Goal: Book appointment/travel/reservation

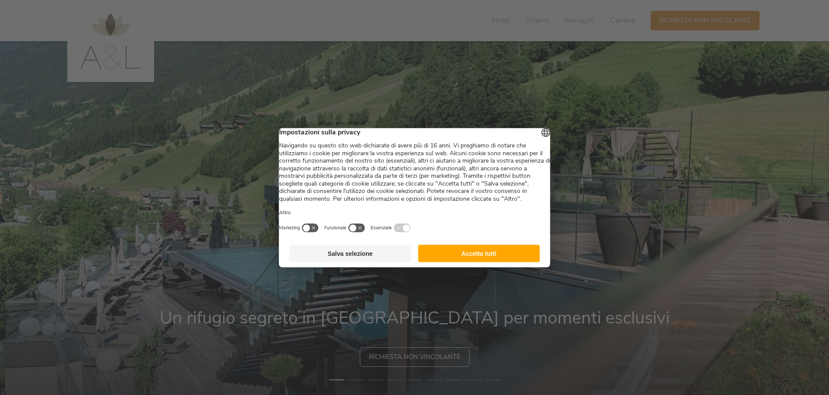
click at [494, 262] on button "Accetta tutti" at bounding box center [479, 253] width 122 height 17
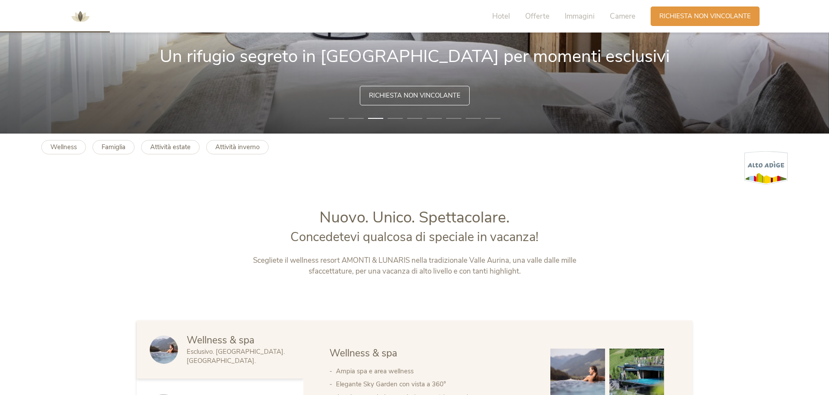
scroll to position [130, 0]
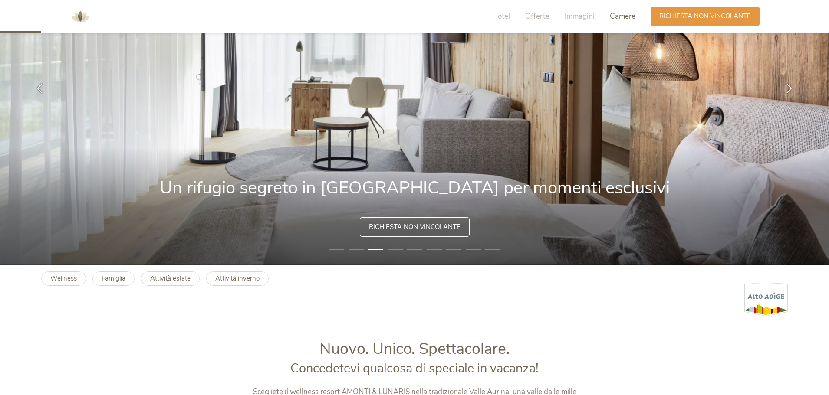
click at [617, 16] on span "Camere" at bounding box center [623, 16] width 26 height 10
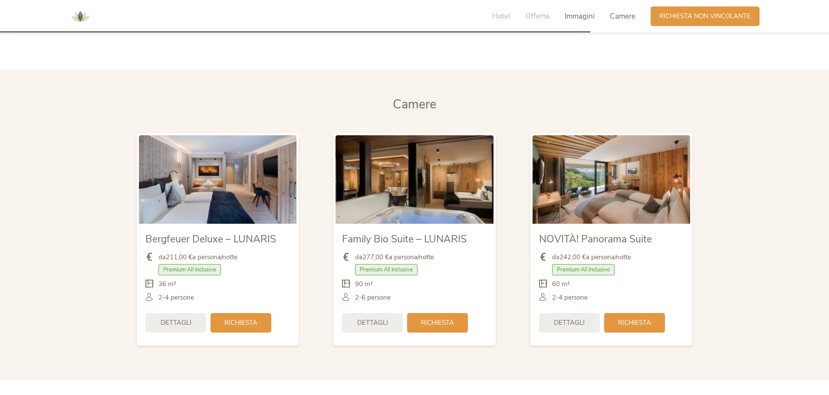
scroll to position [2062, 0]
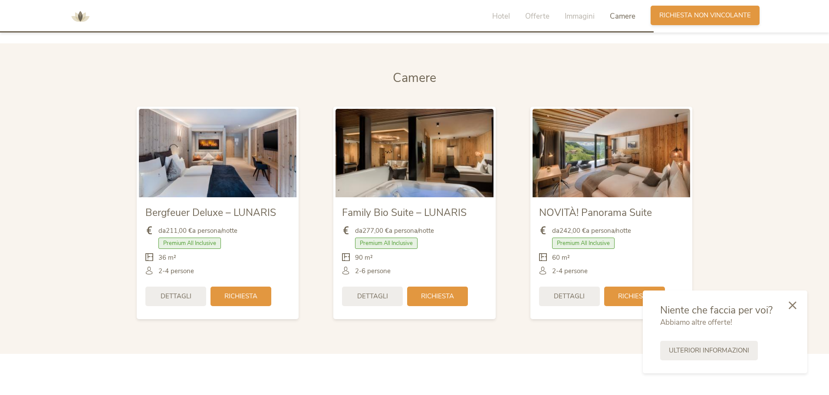
click at [682, 16] on span "Richiesta non vincolante" at bounding box center [705, 15] width 92 height 9
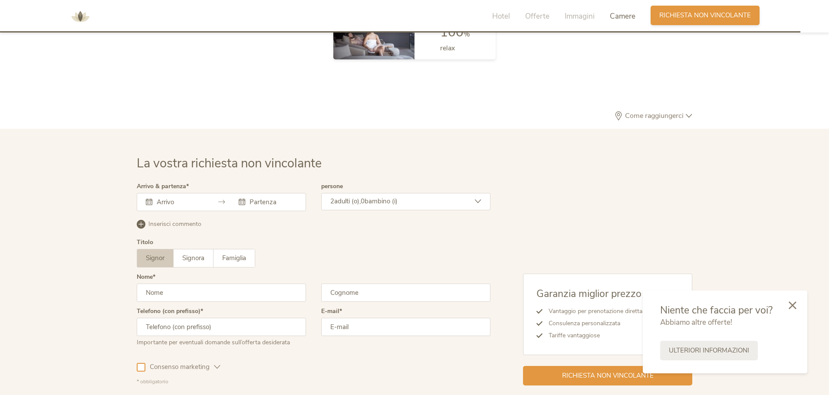
scroll to position [2614, 0]
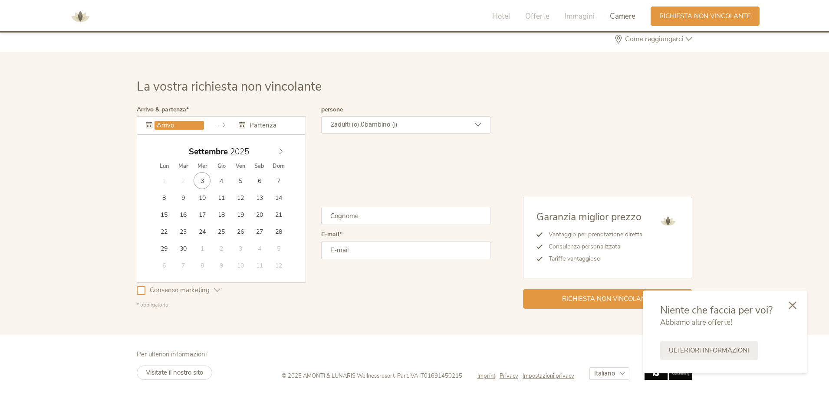
click at [163, 122] on input "text" at bounding box center [178, 125] width 49 height 9
click at [280, 151] on icon at bounding box center [281, 151] width 6 height 6
type input "27.12.2025"
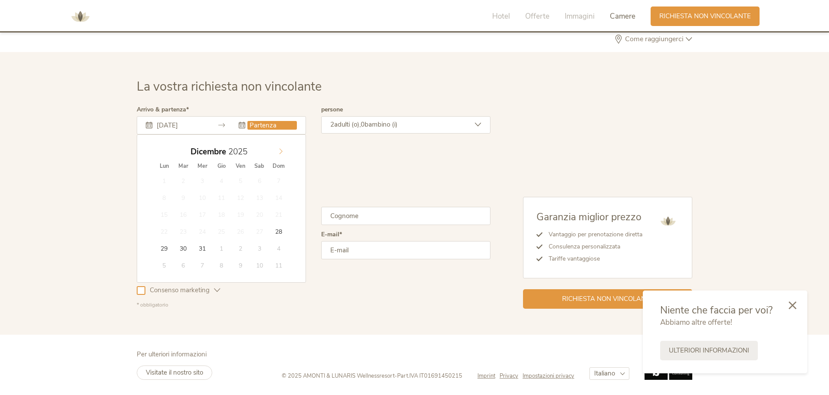
type input "2026"
click at [280, 148] on span at bounding box center [280, 150] width 15 height 12
type input "03.01.2026"
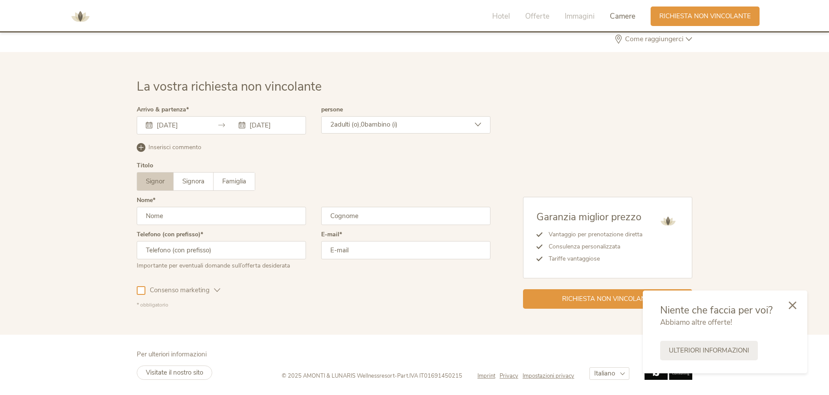
click at [418, 123] on div "2 adulti (o), 0 bambino (i)" at bounding box center [405, 124] width 169 height 17
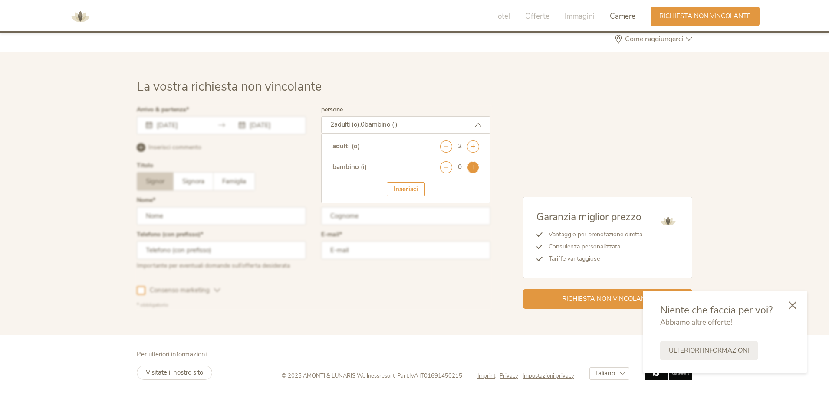
click at [470, 170] on icon at bounding box center [473, 167] width 12 height 12
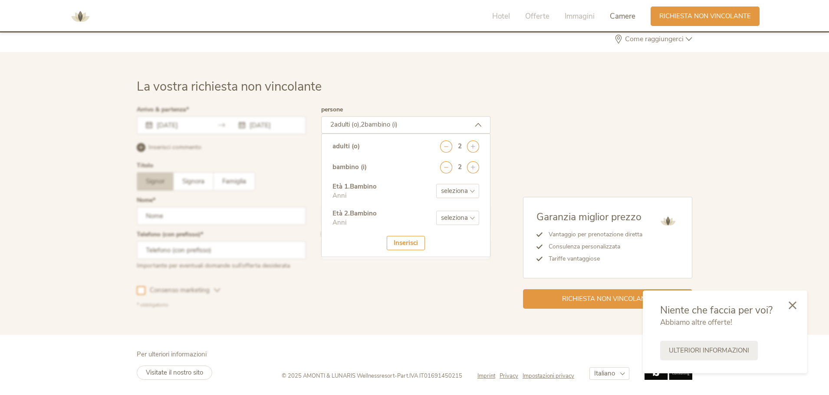
click at [458, 192] on select "seleziona 0 1 2 3 4 5 6 7 8 9 10 11 12 13 14 15 16 17" at bounding box center [457, 191] width 43 height 14
select select "4"
click at [436, 184] on select "seleziona 0 1 2 3 4 5 6 7 8 9 10 11 12 13 14 15 16 17" at bounding box center [457, 191] width 43 height 14
click at [449, 218] on select "seleziona 0 1 2 3 4 5 6 7 8 9 10 11 12 13 14 15 16 17" at bounding box center [457, 218] width 43 height 14
select select "2"
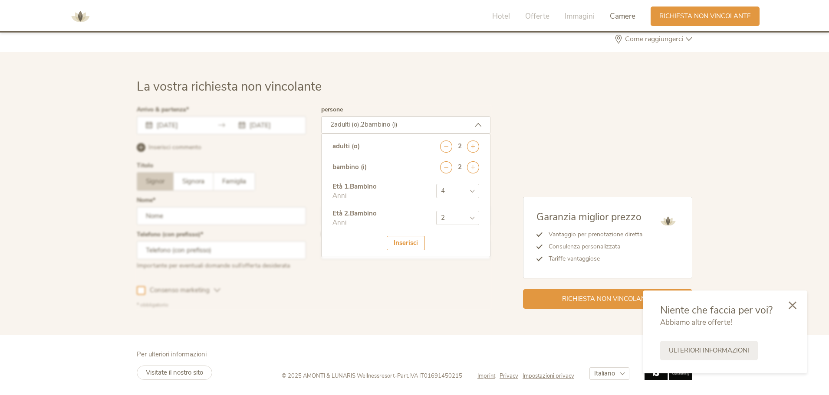
click at [436, 211] on select "seleziona 0 1 2 3 4 5 6 7 8 9 10 11 12 13 14 15 16 17" at bounding box center [457, 218] width 43 height 14
click at [402, 245] on div "Inserisci" at bounding box center [406, 243] width 38 height 14
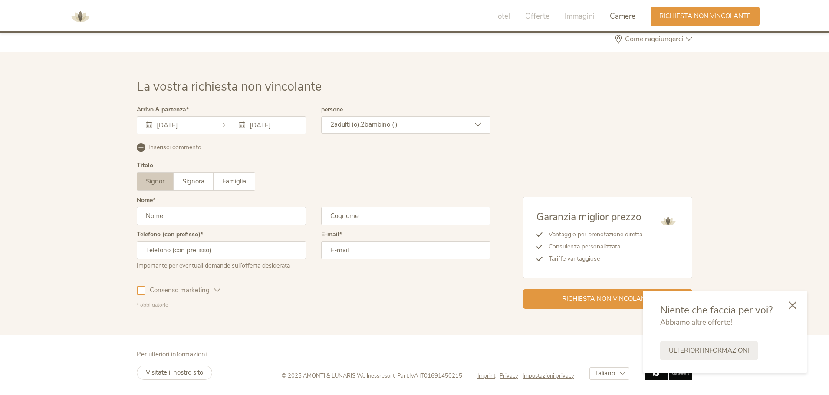
click at [382, 292] on div "Consenso marketing Consenso profilazione" at bounding box center [314, 288] width 354 height 25
click at [791, 305] on icon at bounding box center [792, 305] width 8 height 8
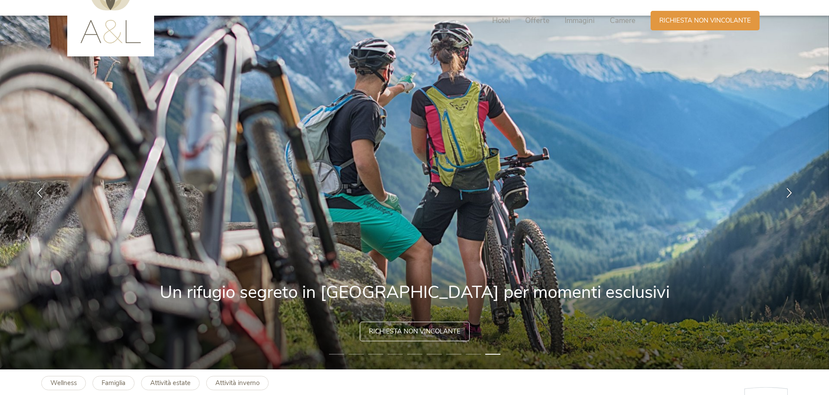
scroll to position [0, 0]
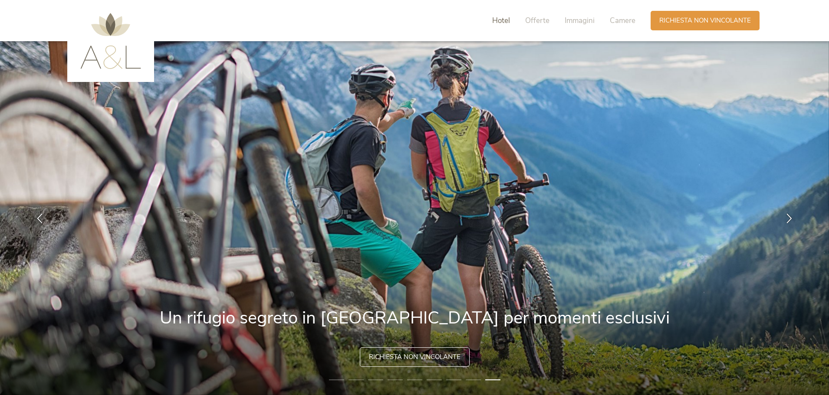
click at [499, 21] on span "Hotel" at bounding box center [501, 21] width 18 height 10
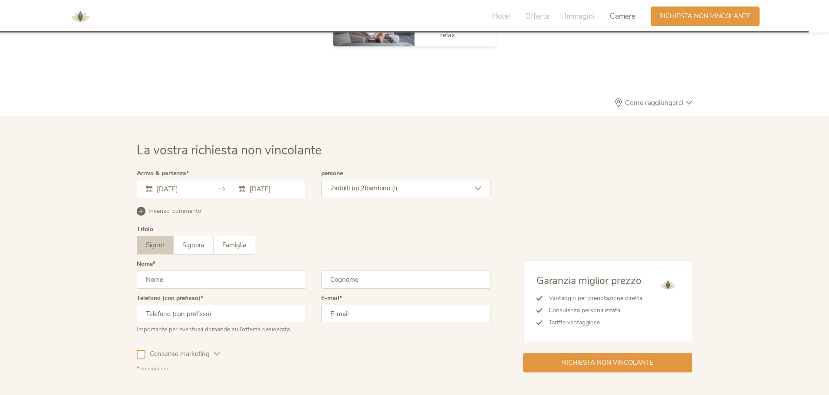
scroll to position [2614, 0]
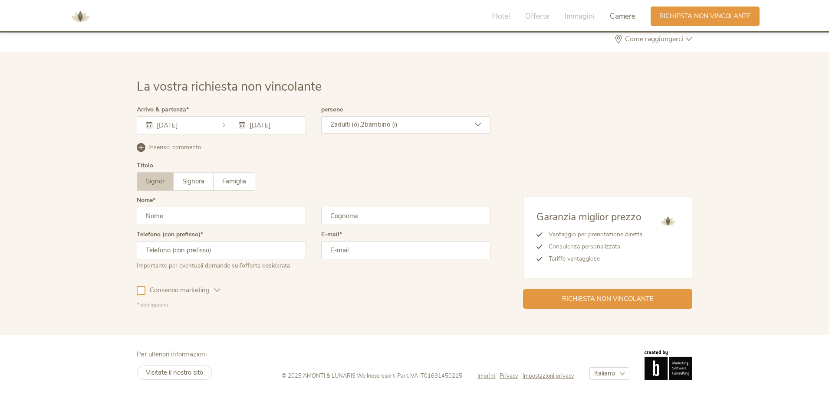
click at [677, 36] on span "Come raggiungerci" at bounding box center [654, 39] width 63 height 7
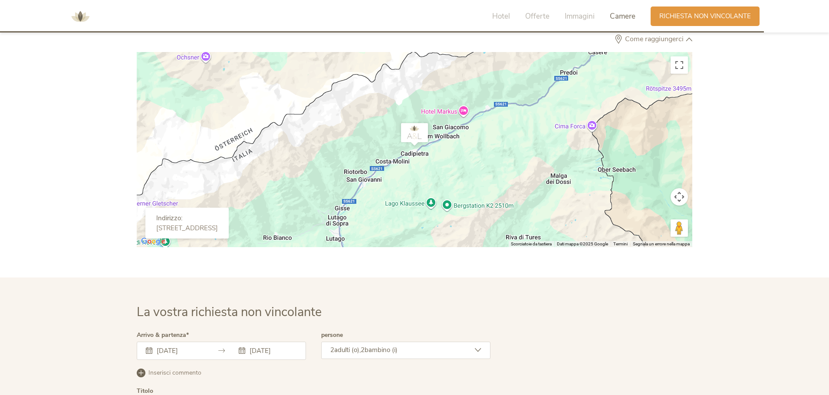
scroll to position [2658, 0]
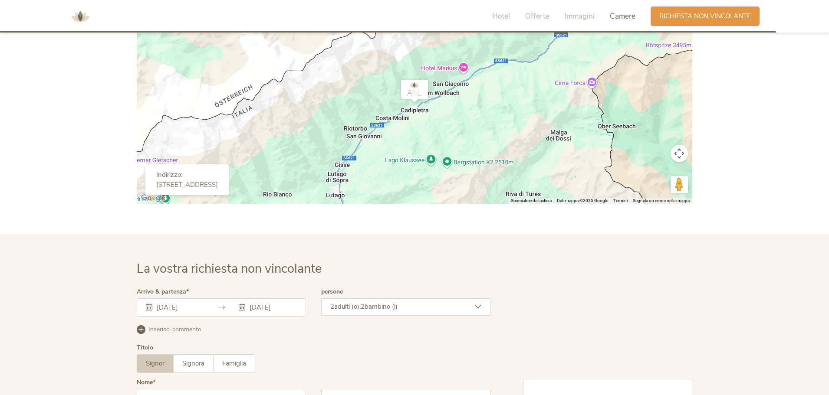
click at [427, 123] on div at bounding box center [414, 106] width 555 height 195
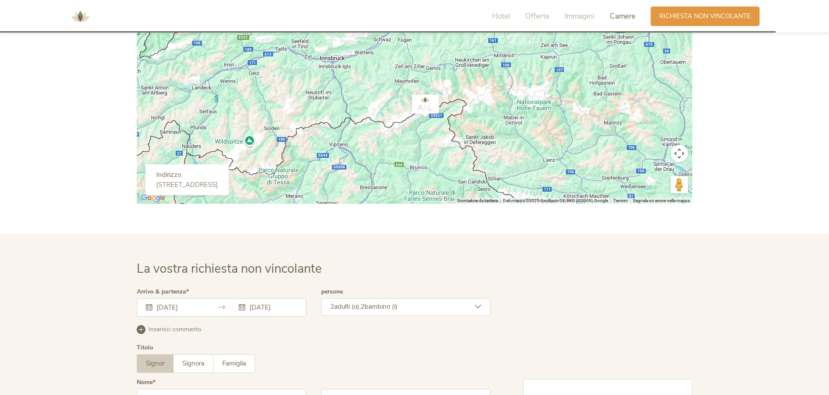
click at [577, 291] on div "Garanzia miglior prezzo Vantaggio per prenotazione diretta Consulenza personali…" at bounding box center [591, 390] width 202 height 202
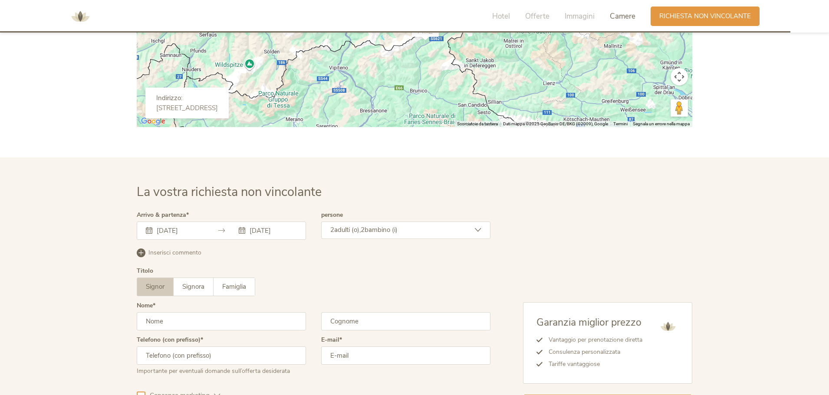
scroll to position [2840, 0]
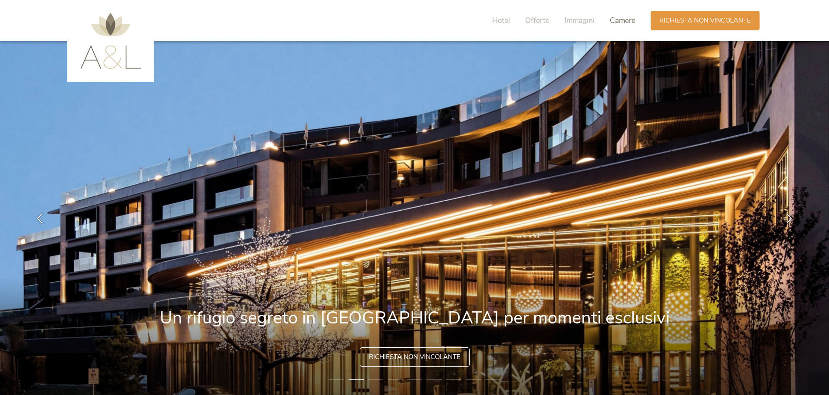
click at [621, 21] on span "Camere" at bounding box center [623, 21] width 26 height 10
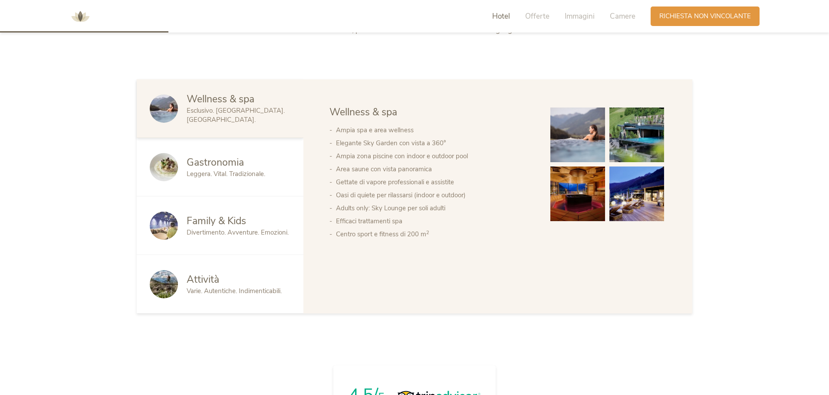
scroll to position [488, 0]
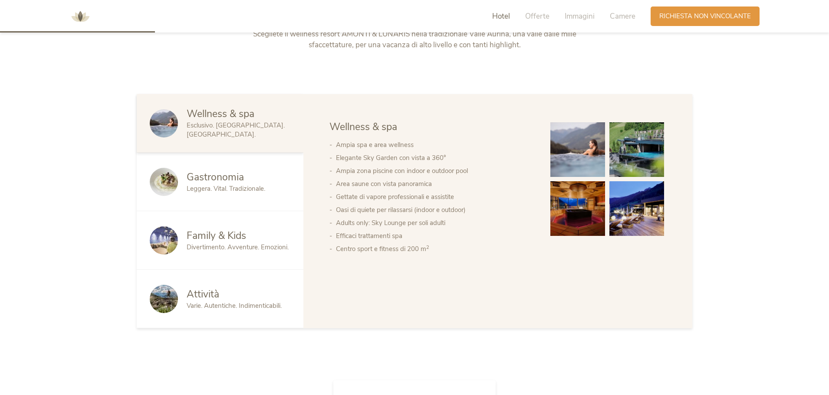
click at [261, 233] on div "Family & Kids" at bounding box center [239, 236] width 104 height 14
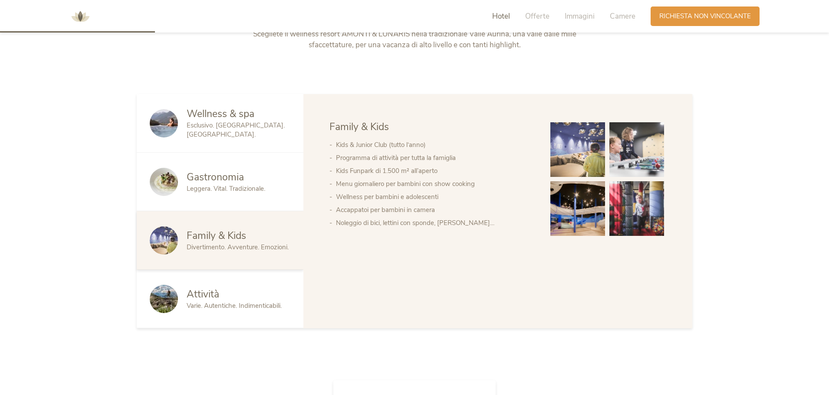
click at [569, 164] on img at bounding box center [577, 149] width 55 height 55
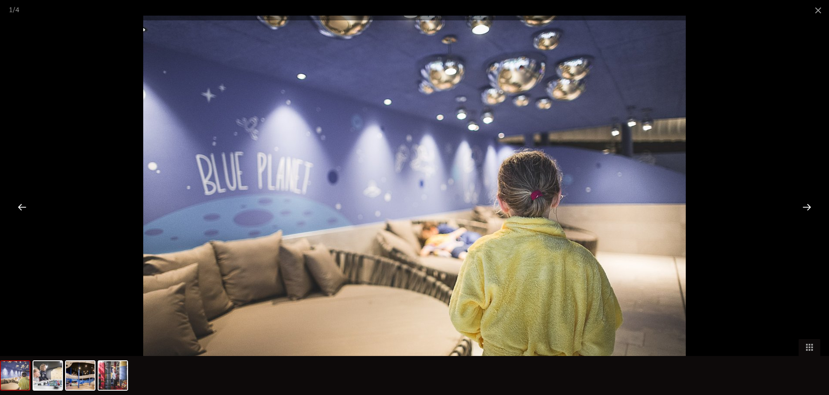
click at [808, 205] on div at bounding box center [806, 207] width 27 height 27
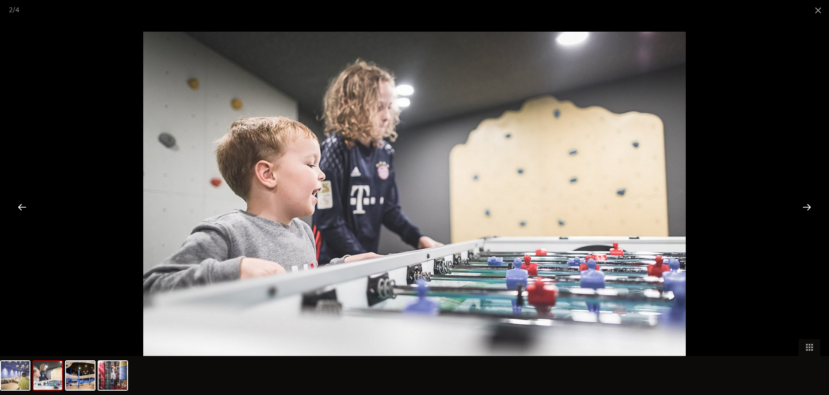
click at [808, 205] on div at bounding box center [806, 207] width 27 height 27
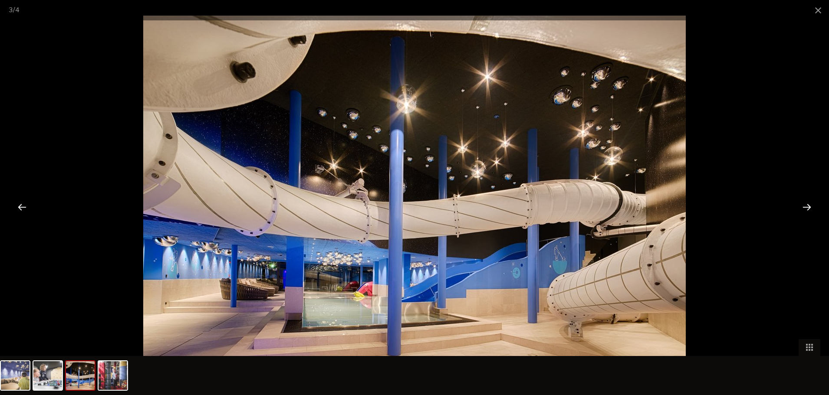
click at [808, 205] on div at bounding box center [806, 207] width 27 height 27
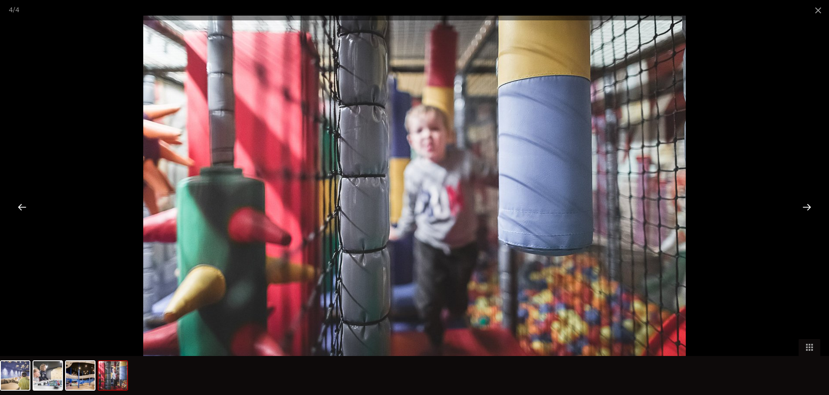
click at [808, 205] on div at bounding box center [806, 207] width 27 height 27
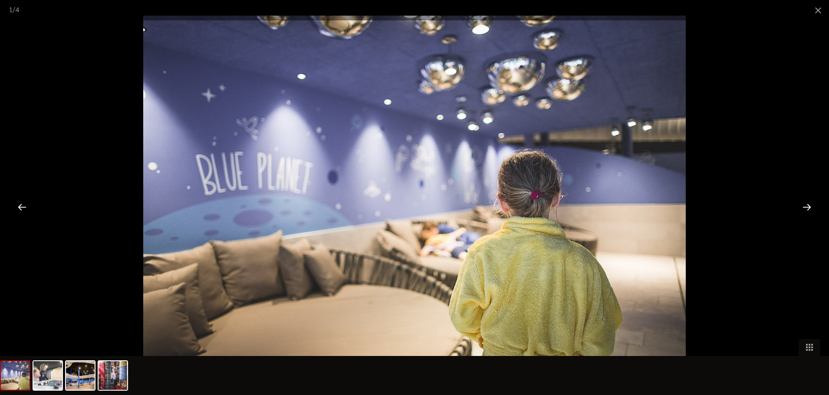
click at [808, 205] on div at bounding box center [806, 207] width 27 height 27
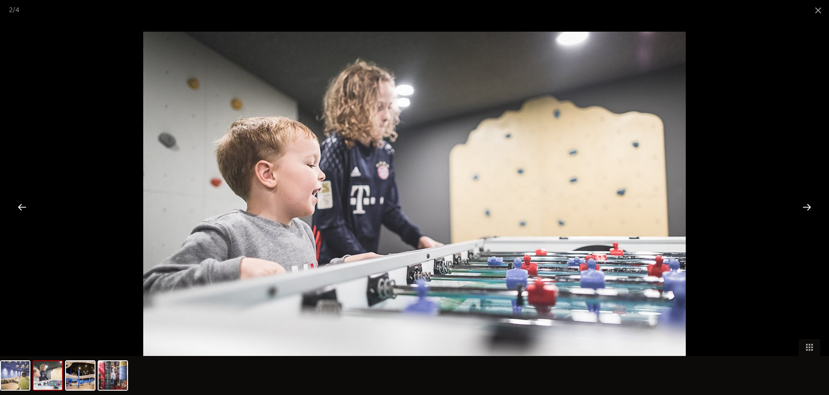
click at [808, 205] on div at bounding box center [806, 207] width 27 height 27
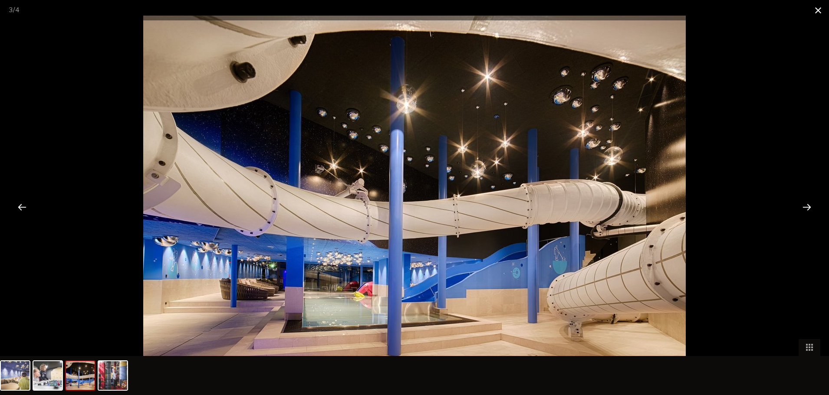
click at [815, 9] on span at bounding box center [818, 10] width 22 height 20
